Goal: Transaction & Acquisition: Download file/media

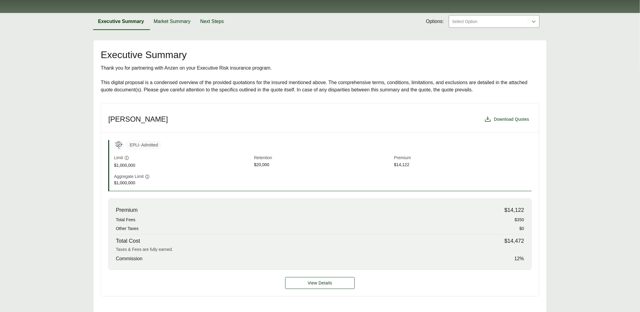
scroll to position [118, 0]
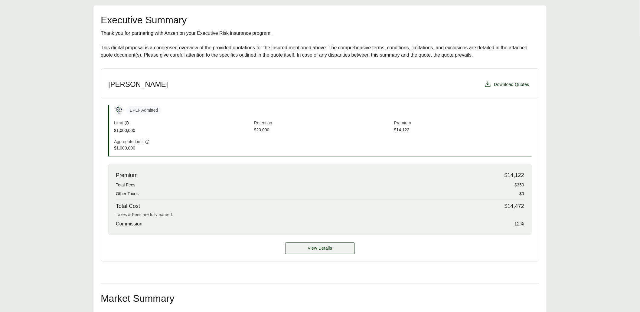
click at [326, 246] on span "View Details" at bounding box center [320, 248] width 24 height 6
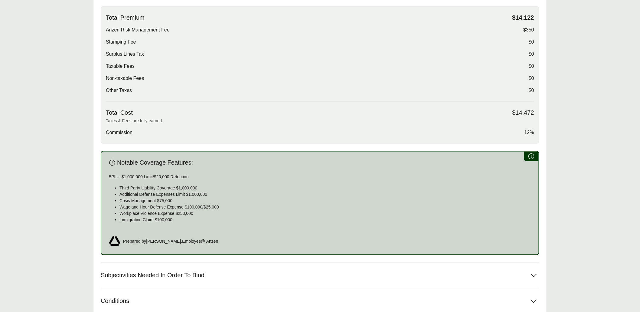
scroll to position [303, 0]
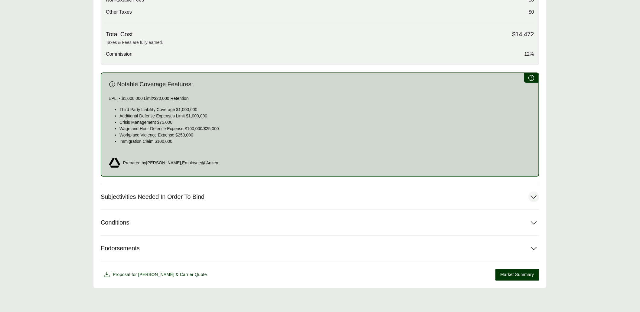
click at [212, 196] on button "Subjectivities Needed In Order To Bind" at bounding box center [320, 196] width 438 height 25
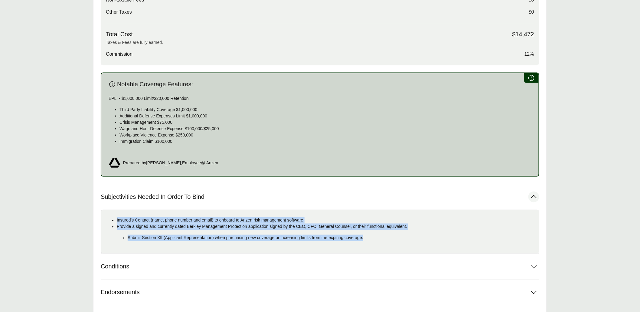
drag, startPoint x: 288, startPoint y: 235, endPoint x: 109, endPoint y: 218, distance: 179.4
click at [108, 218] on ul "Insured's Contact (name, phone number and email) to onboard to Anzen risk manag…" at bounding box center [320, 229] width 428 height 24
copy ul "Insured's Contact (name, phone number and email) to onboard to Anzen risk manag…"
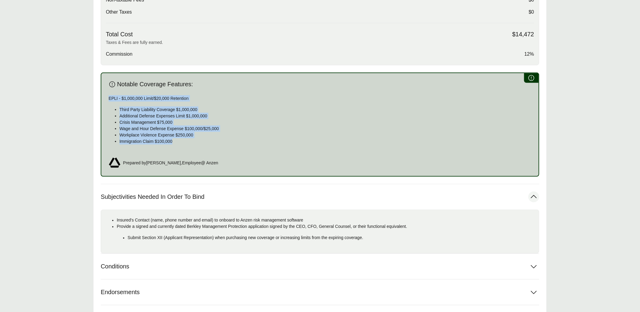
drag, startPoint x: 103, startPoint y: 94, endPoint x: 195, endPoint y: 140, distance: 103.1
click at [195, 140] on div "Notable Coverage Features: EPLI - $1,000,000 Limit/$20,000 Retention Third Part…" at bounding box center [320, 125] width 438 height 104
copy div "EPLI - $1,000,000 Limit/$20,000 Retention Third Party Liability Coverage $1,000…"
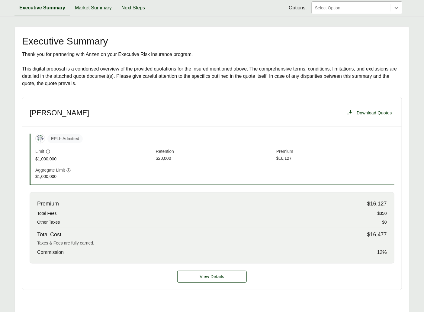
scroll to position [27, 0]
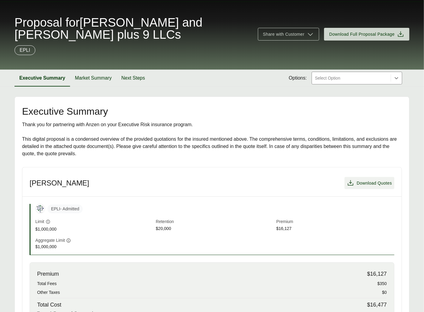
click at [358, 180] on span "Download Quotes" at bounding box center [374, 183] width 35 height 6
drag, startPoint x: 368, startPoint y: 59, endPoint x: 366, endPoint y: 50, distance: 10.0
click at [368, 59] on div "Proposal for [PERSON_NAME] and [PERSON_NAME] plus 9 LLCs Share with Customer Do…" at bounding box center [212, 36] width 424 height 68
click at [367, 37] on span "Download Full Proposal Package" at bounding box center [362, 34] width 66 height 6
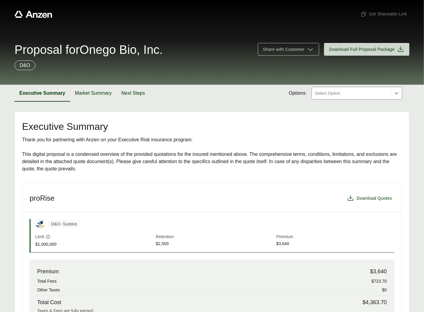
scroll to position [76, 0]
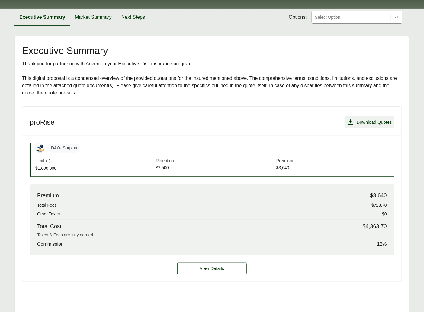
click at [364, 122] on span "Download Quotes" at bounding box center [374, 122] width 35 height 6
